Goal: Information Seeking & Learning: Learn about a topic

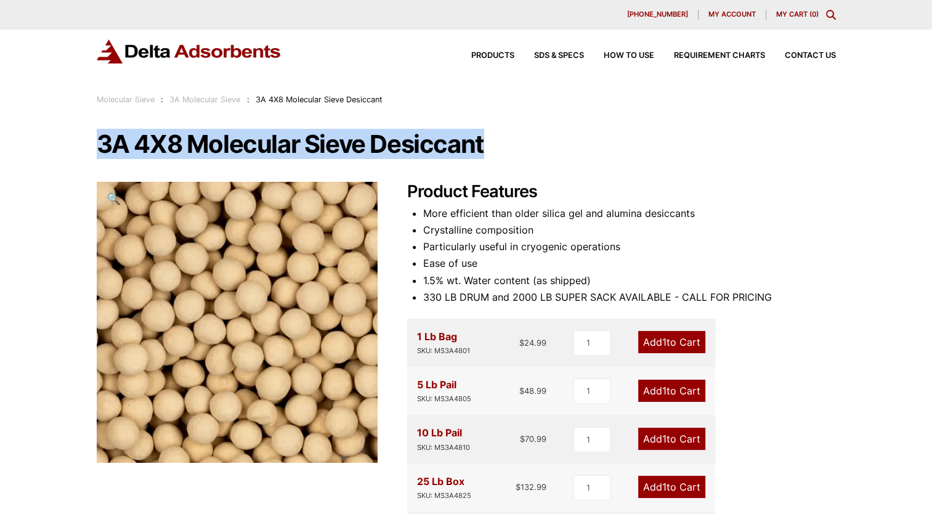
drag, startPoint x: 96, startPoint y: 142, endPoint x: 488, endPoint y: 137, distance: 391.9
click at [488, 137] on h1 "3A 4X8 Molecular Sieve Desiccant" at bounding box center [466, 144] width 739 height 26
copy h1 "3A 4X8 Molecular Sieve Desiccant"
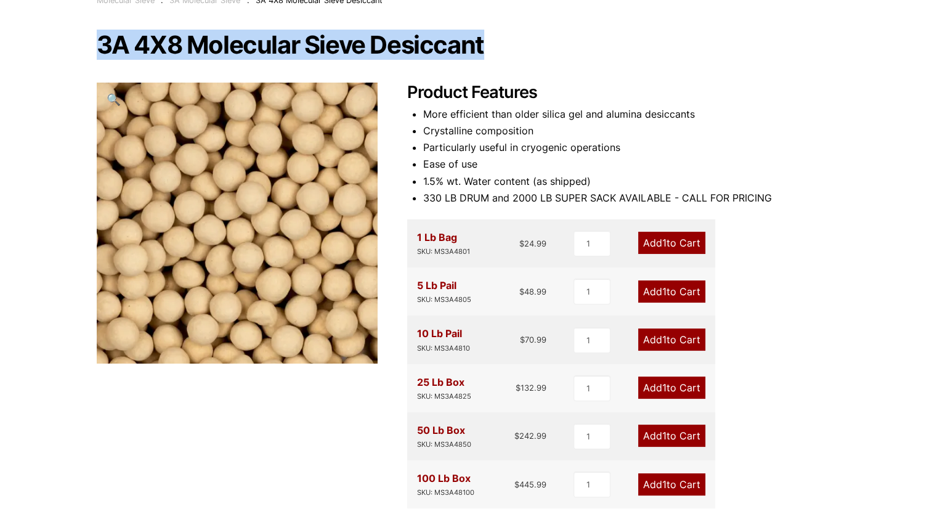
scroll to position [123, 0]
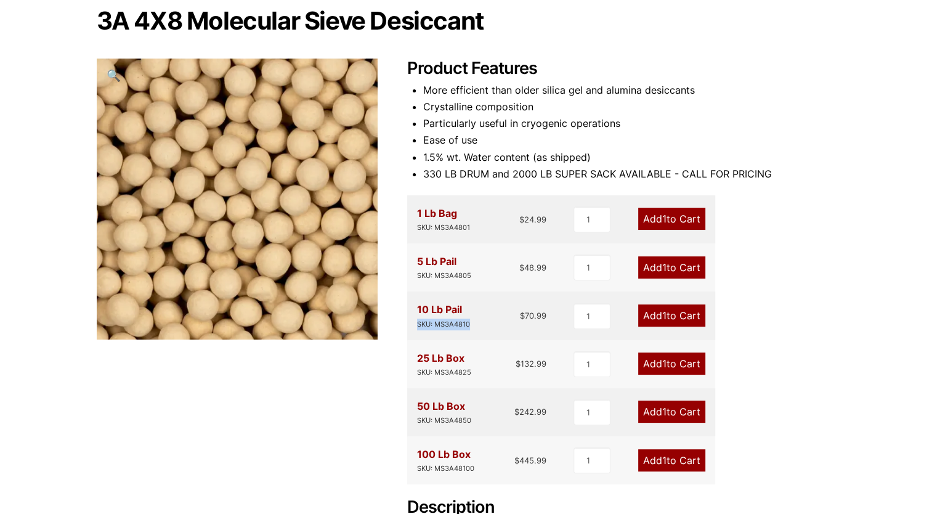
drag, startPoint x: 419, startPoint y: 325, endPoint x: 471, endPoint y: 325, distance: 51.8
click at [471, 325] on div "10 Lb Pail SKU: MS3A4810 $ 70.99" at bounding box center [482, 315] width 130 height 28
copy div "SKU: MS3A4810"
drag, startPoint x: 418, startPoint y: 372, endPoint x: 479, endPoint y: 373, distance: 61.0
click at [479, 373] on div "25 Lb Box SKU: MS3A4825 $ 132.99" at bounding box center [482, 364] width 130 height 28
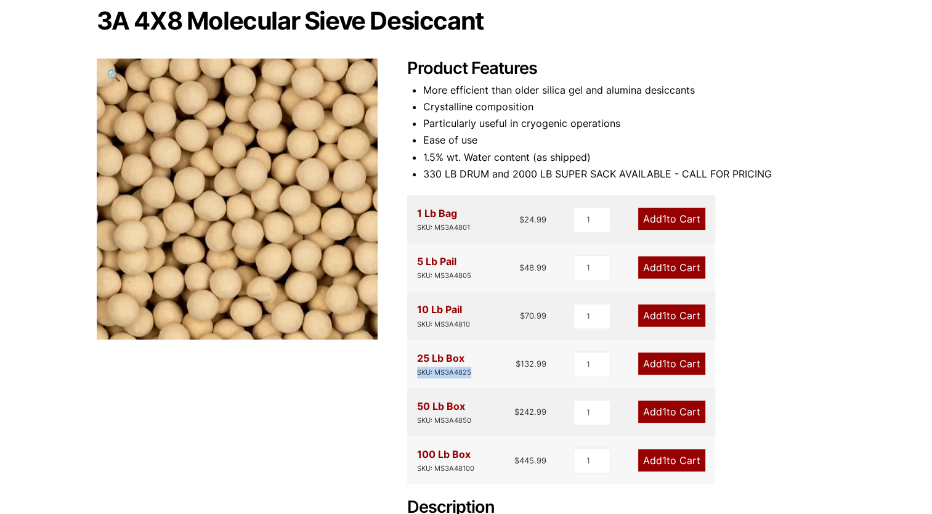
copy div "SKU: MS3A4825"
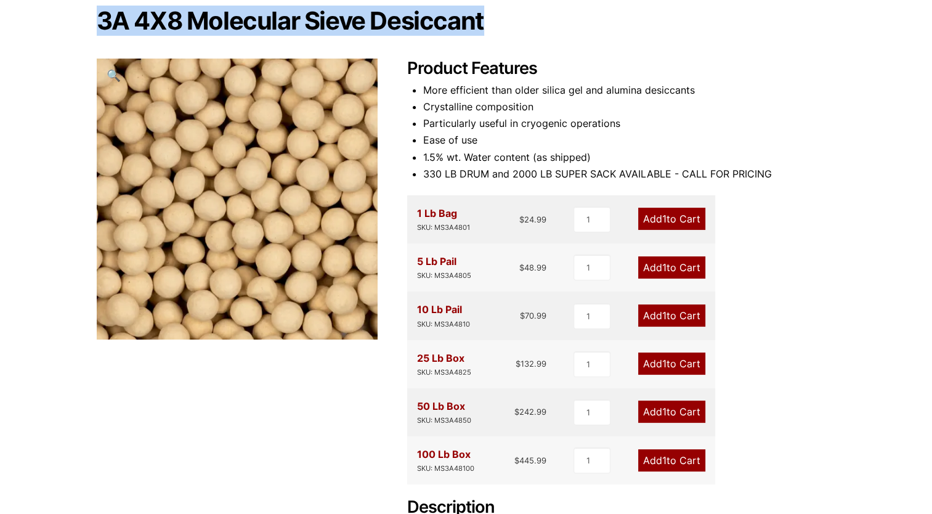
drag, startPoint x: 97, startPoint y: 14, endPoint x: 486, endPoint y: 14, distance: 388.8
click at [486, 14] on h1 "3A 4X8 Molecular Sieve Desiccant" at bounding box center [466, 21] width 739 height 26
copy h1 "3A 4X8 Molecular Sieve Desiccant"
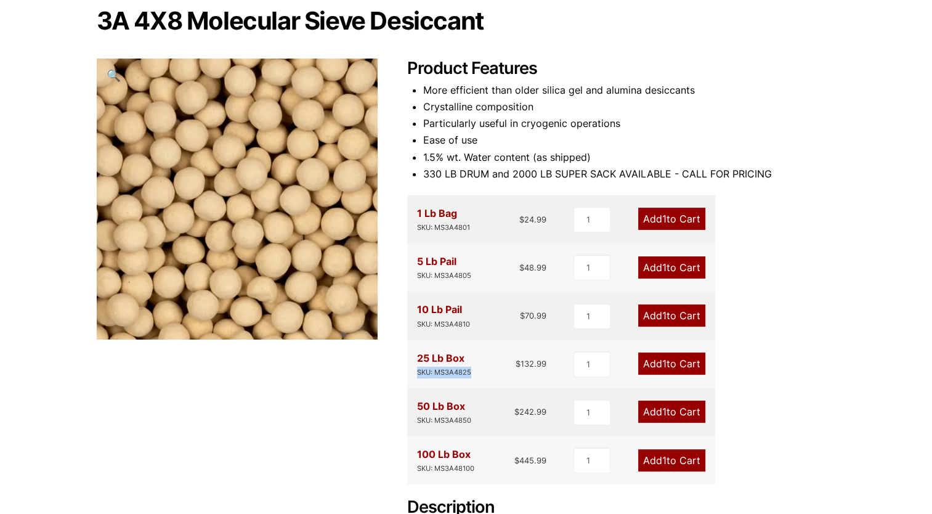
drag, startPoint x: 418, startPoint y: 373, endPoint x: 470, endPoint y: 374, distance: 52.4
click at [470, 374] on div "SKU: MS3A4825" at bounding box center [444, 373] width 54 height 12
copy div "SKU: MS3A4825"
